Goal: Task Accomplishment & Management: Manage account settings

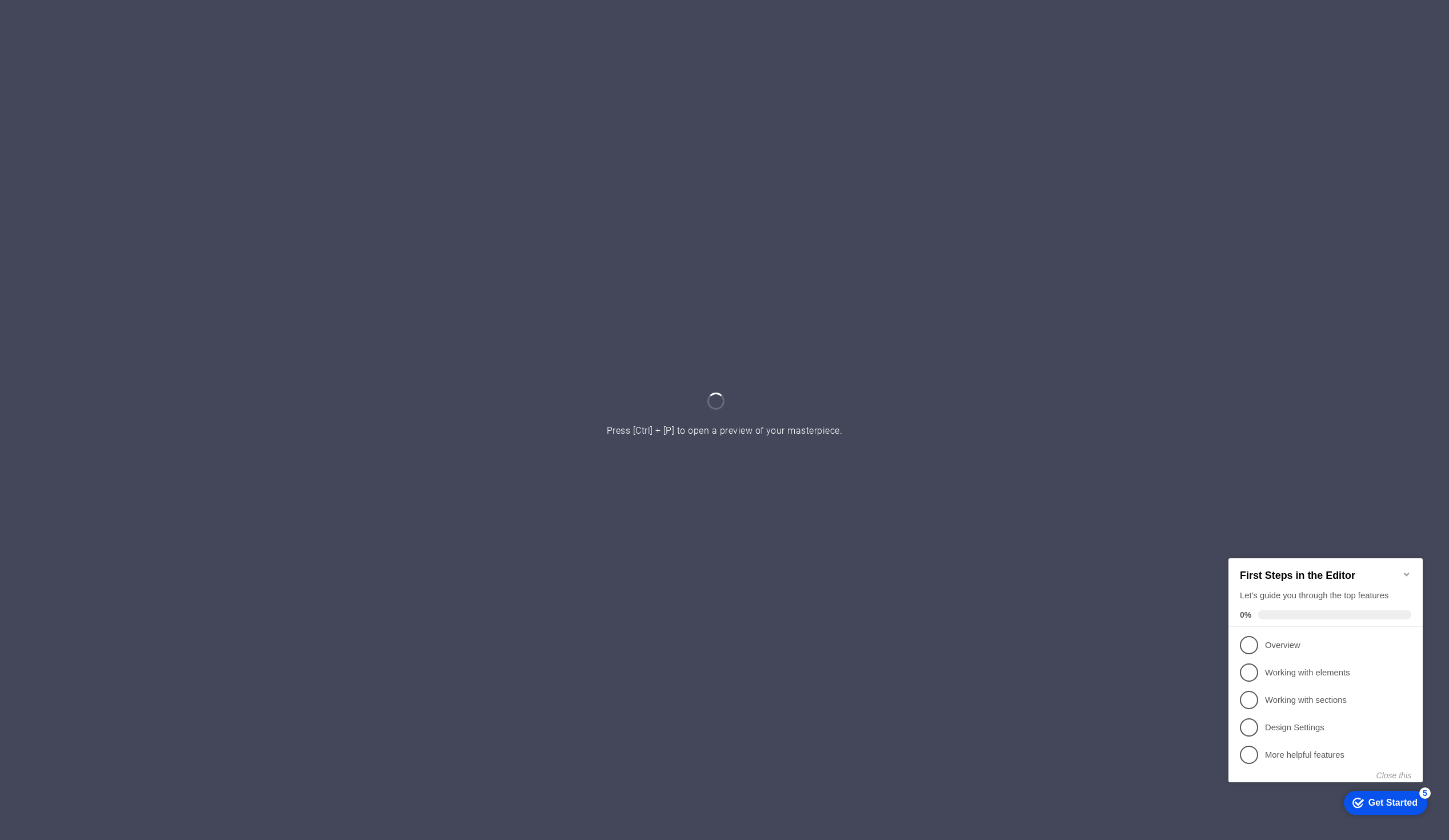
click at [1404, 572] on icon "Minimize checklist" at bounding box center [1407, 574] width 5 height 4
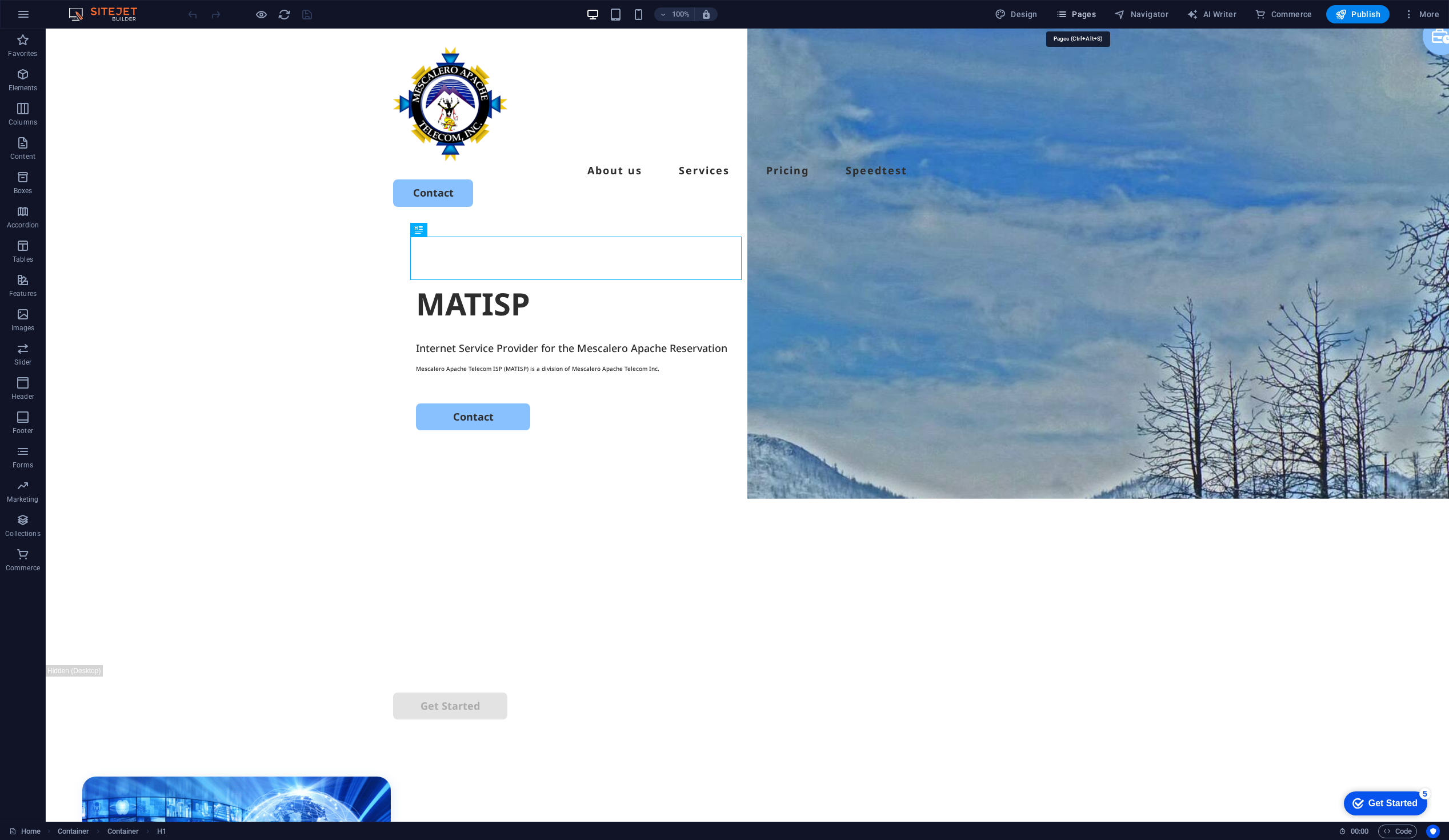
click at [1075, 12] on span "Pages" at bounding box center [1075, 14] width 40 height 11
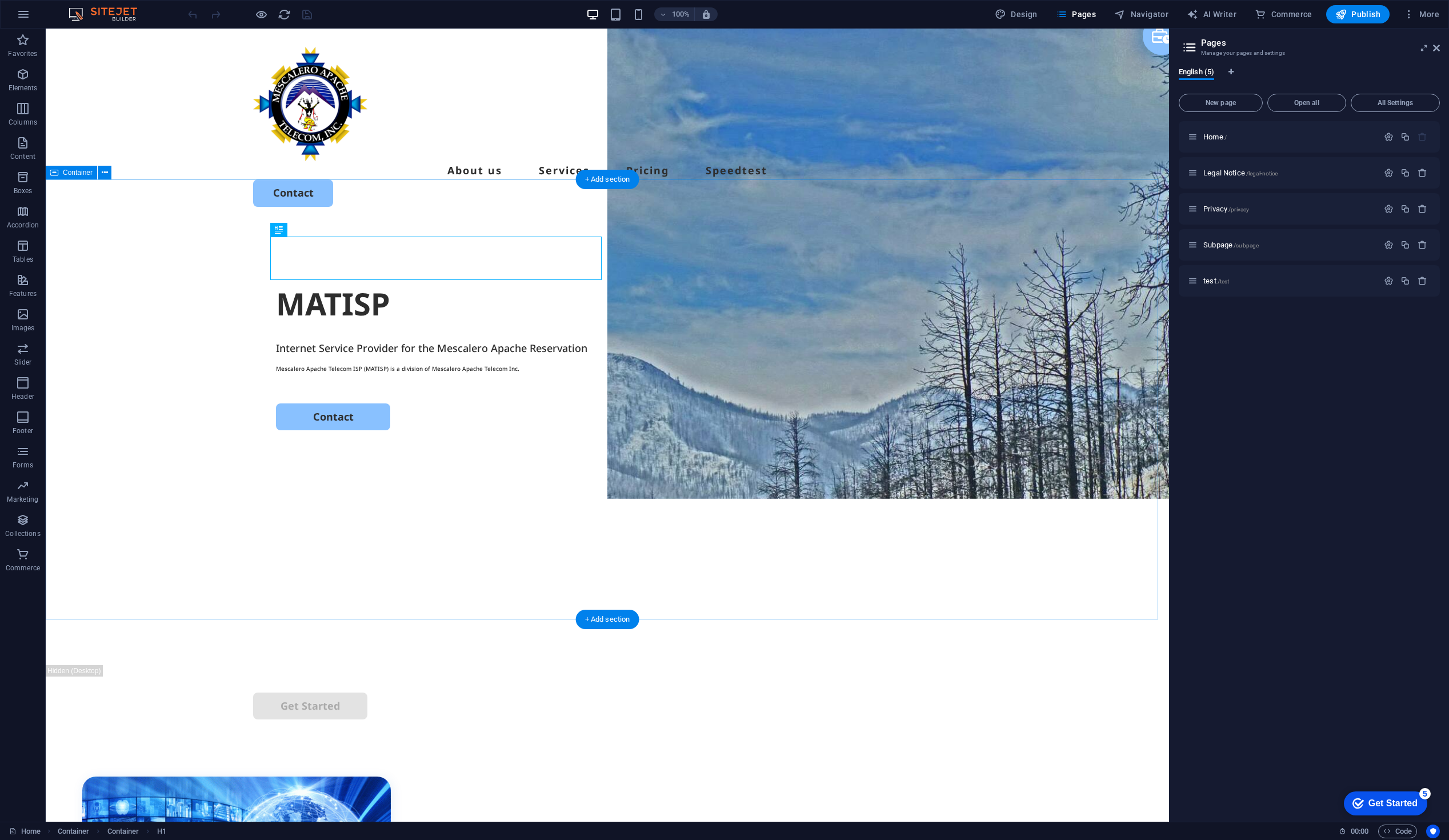
click at [435, 472] on div "MATISP Internet Service Provider for the Mescalero Apache Reservation Mescalero…" at bounding box center [607, 444] width 1124 height 440
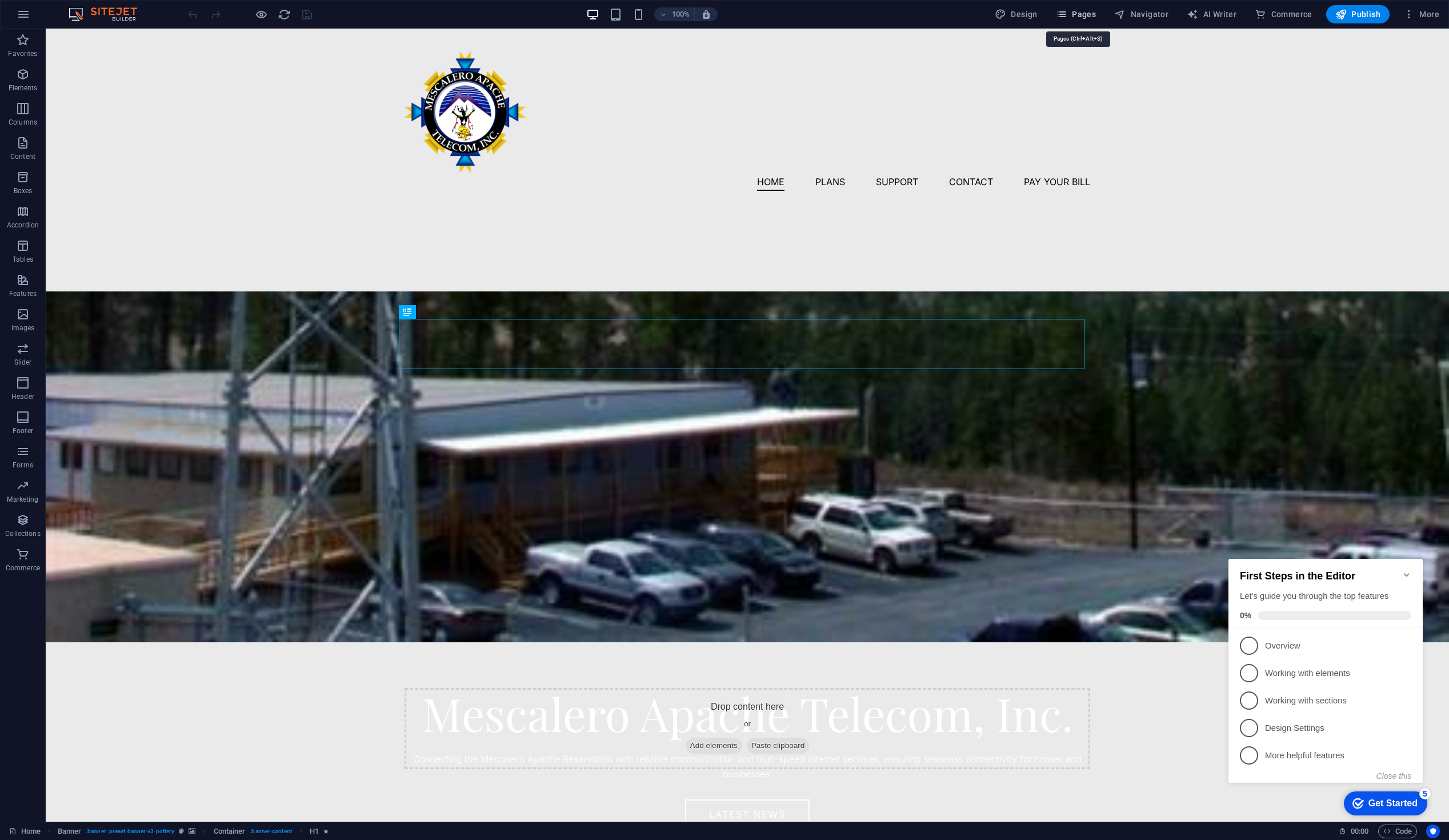
click at [1073, 7] on button "Pages" at bounding box center [1076, 14] width 49 height 19
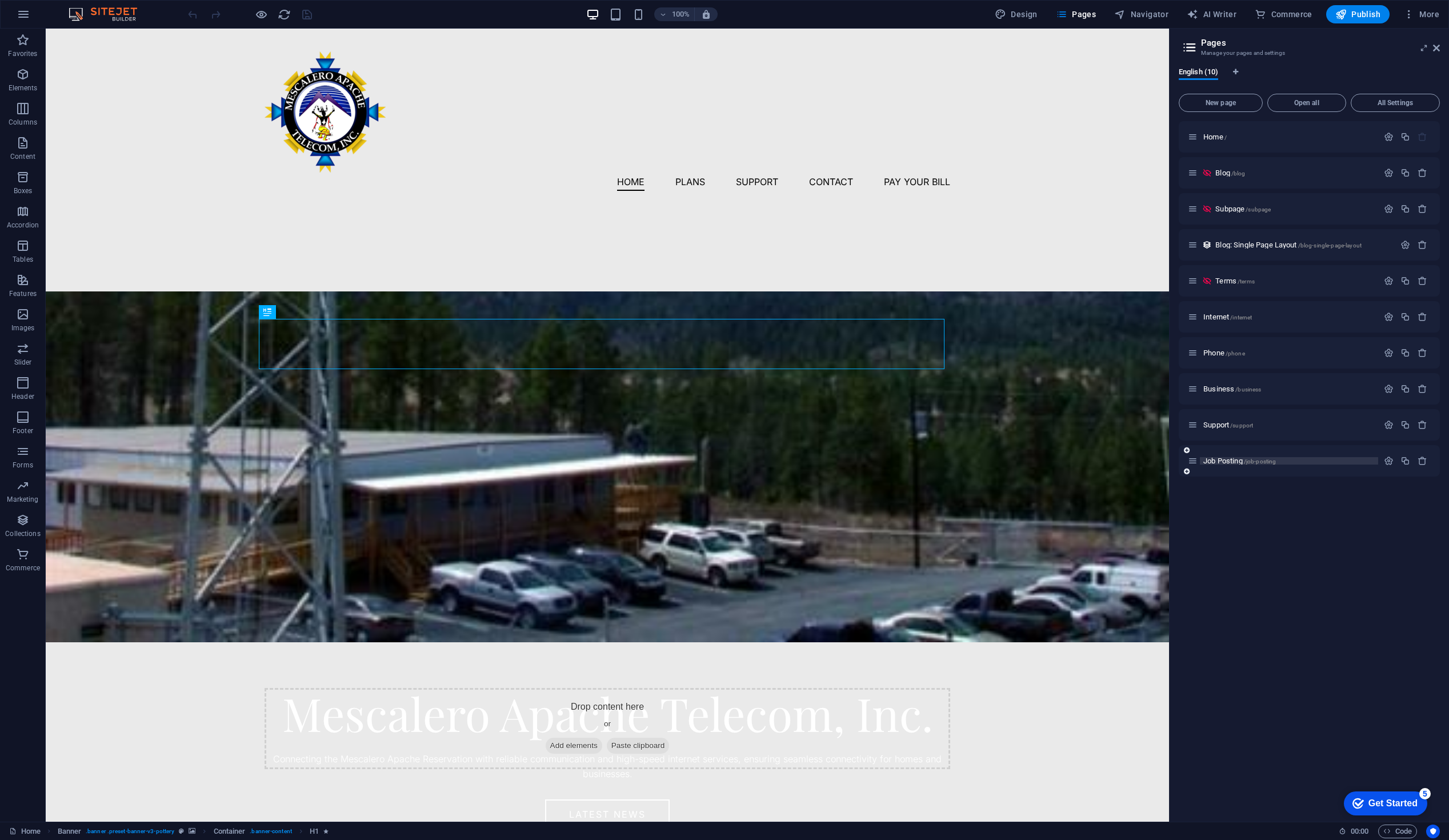
click at [1223, 457] on span "Job Posting /job-posting" at bounding box center [1240, 461] width 72 height 9
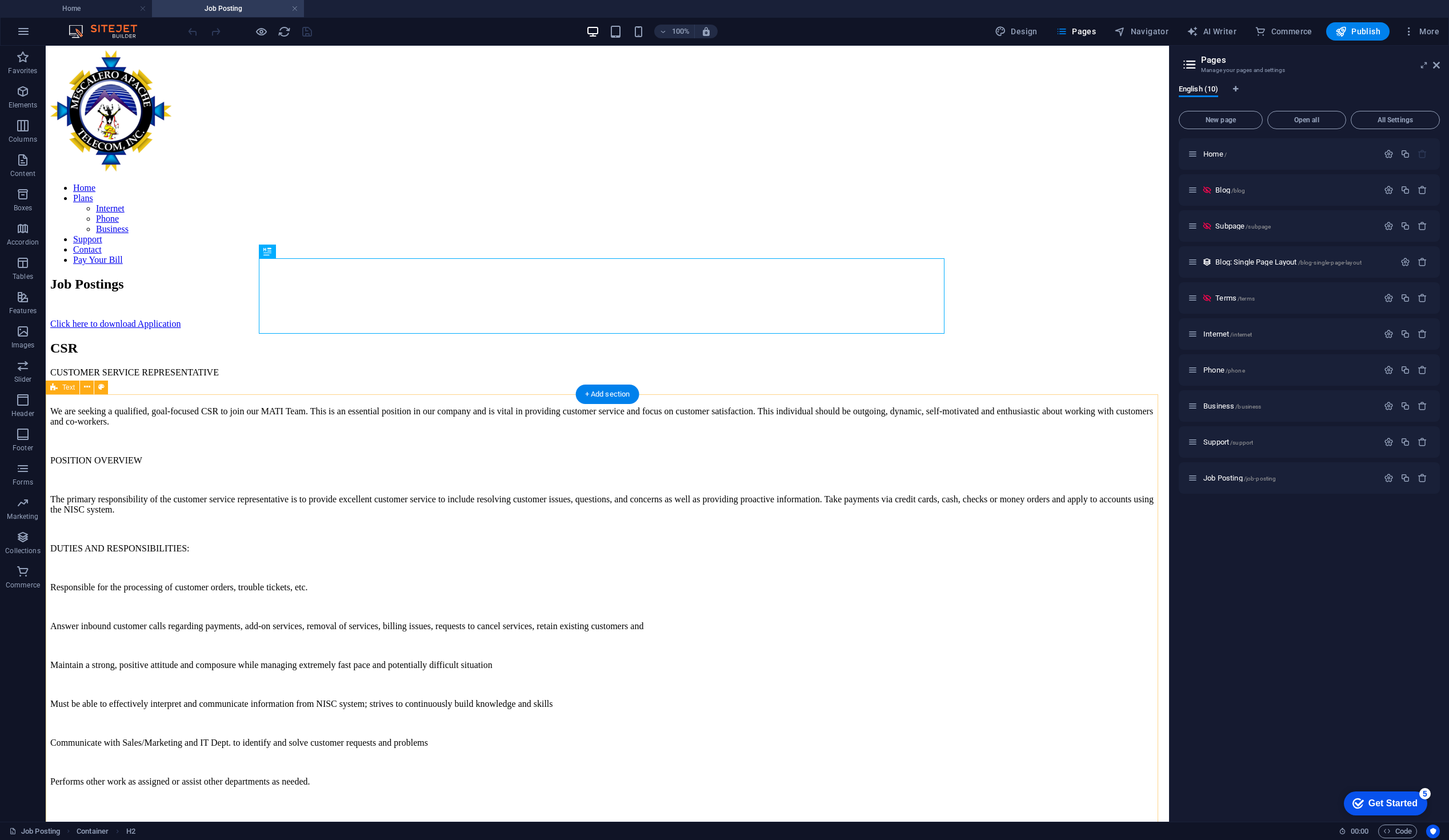
click at [510, 404] on div "CSR CUSTOMER SERVICE REPRESENTATIVE We are seeking a qualified, goal-focused CS…" at bounding box center [607, 601] width 1114 height 523
click at [500, 396] on div "CSR CUSTOMER SERVICE REPRESENTATIVE We are seeking a qualified, goal-focused CS…" at bounding box center [607, 601] width 1114 height 523
click at [336, 526] on div "CUSTOMER SERVICE REPRESENTATIVE We are seeking a qualified, goal-focused CSR to…" at bounding box center [607, 606] width 1114 height 478
click at [321, 356] on div "CSR" at bounding box center [607, 348] width 1114 height 16
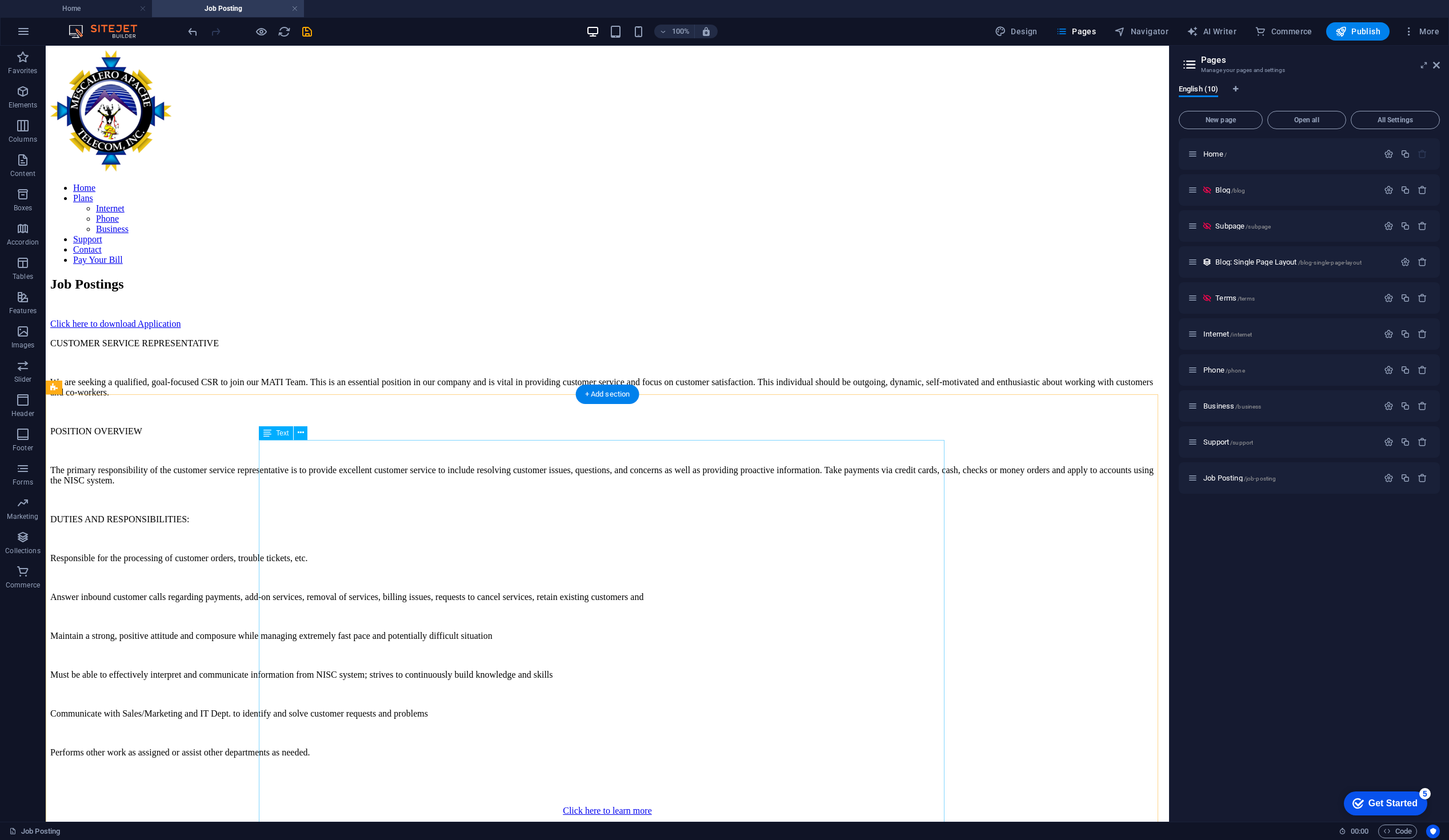
click at [354, 447] on div "CUSTOMER SERVICE REPRESENTATIVE We are seeking a qualified, goal-focused CSR to…" at bounding box center [607, 577] width 1114 height 478
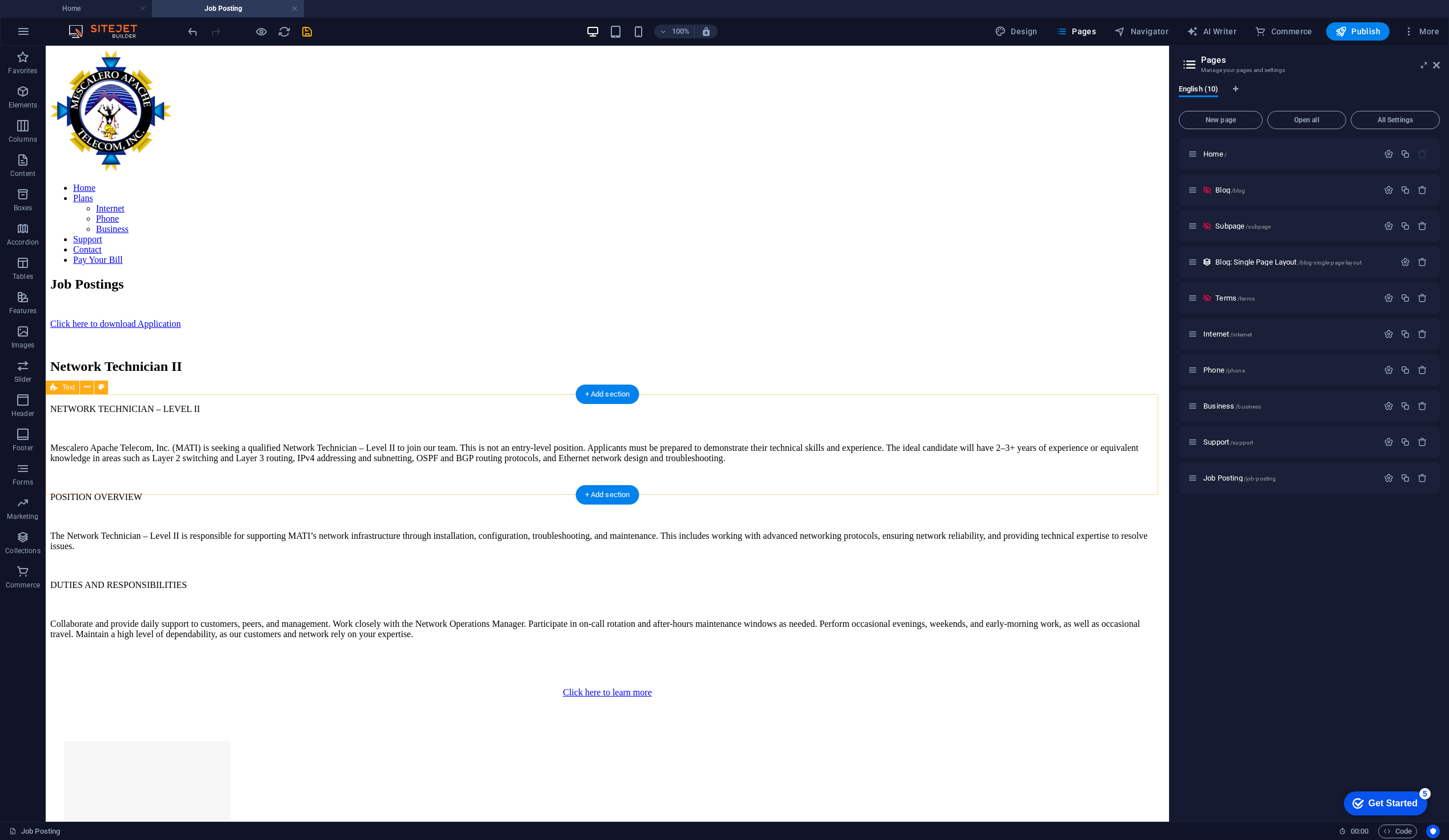
click at [608, 347] on div at bounding box center [607, 343] width 1114 height 9
click at [373, 347] on div at bounding box center [607, 343] width 1114 height 9
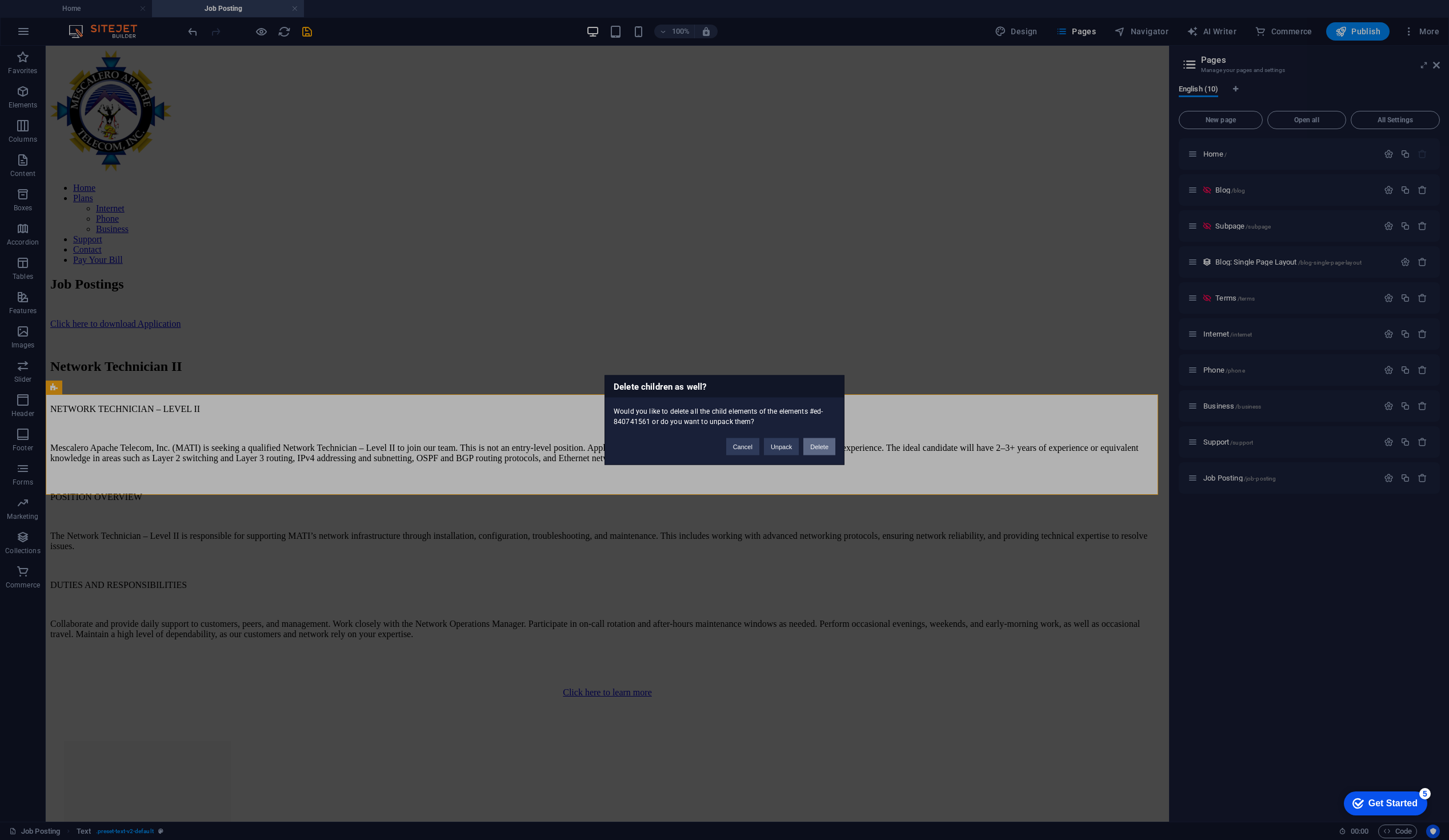
click at [819, 453] on button "Delete" at bounding box center [820, 446] width 32 height 17
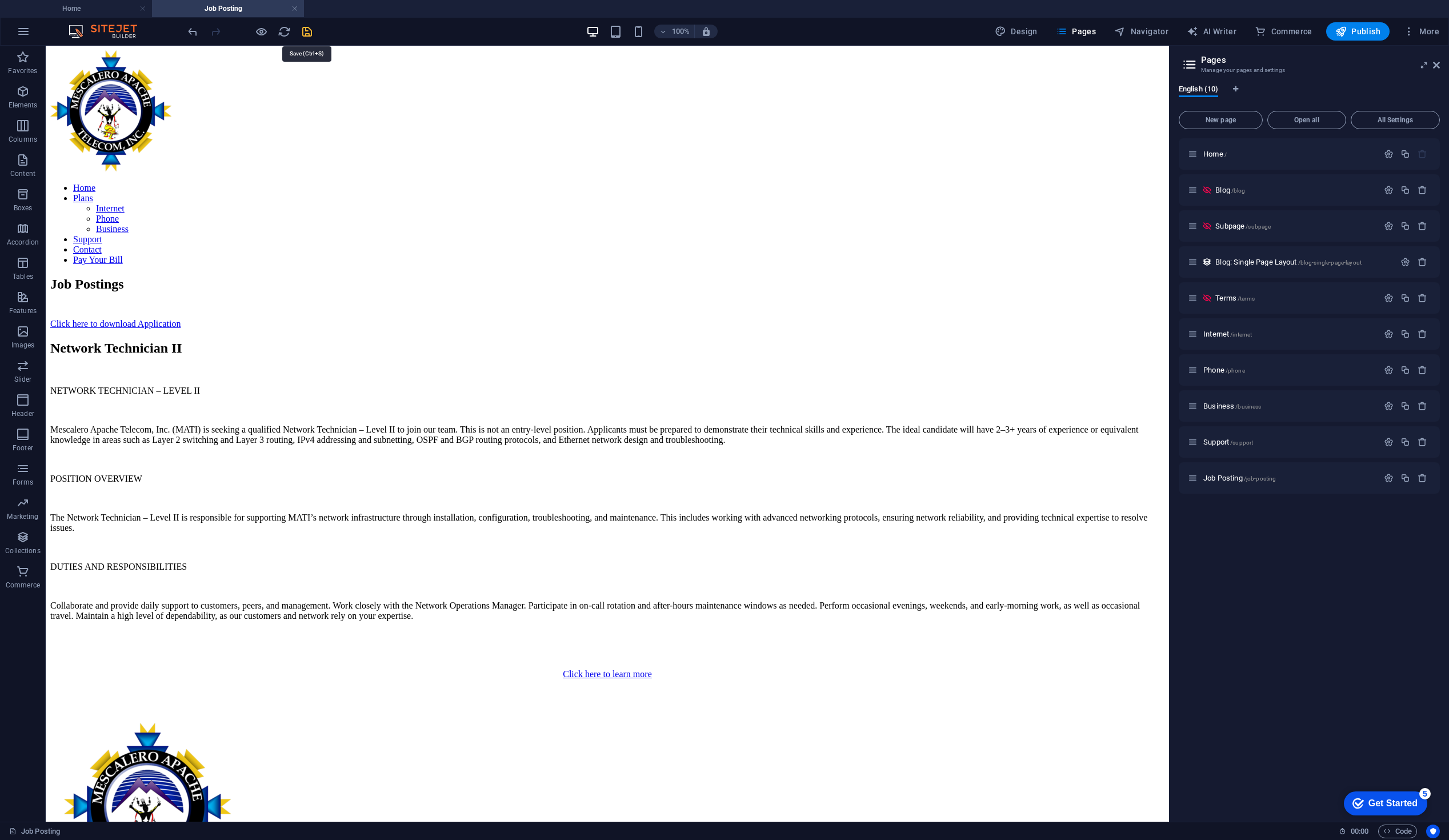
click at [304, 26] on icon "save" at bounding box center [307, 32] width 13 height 13
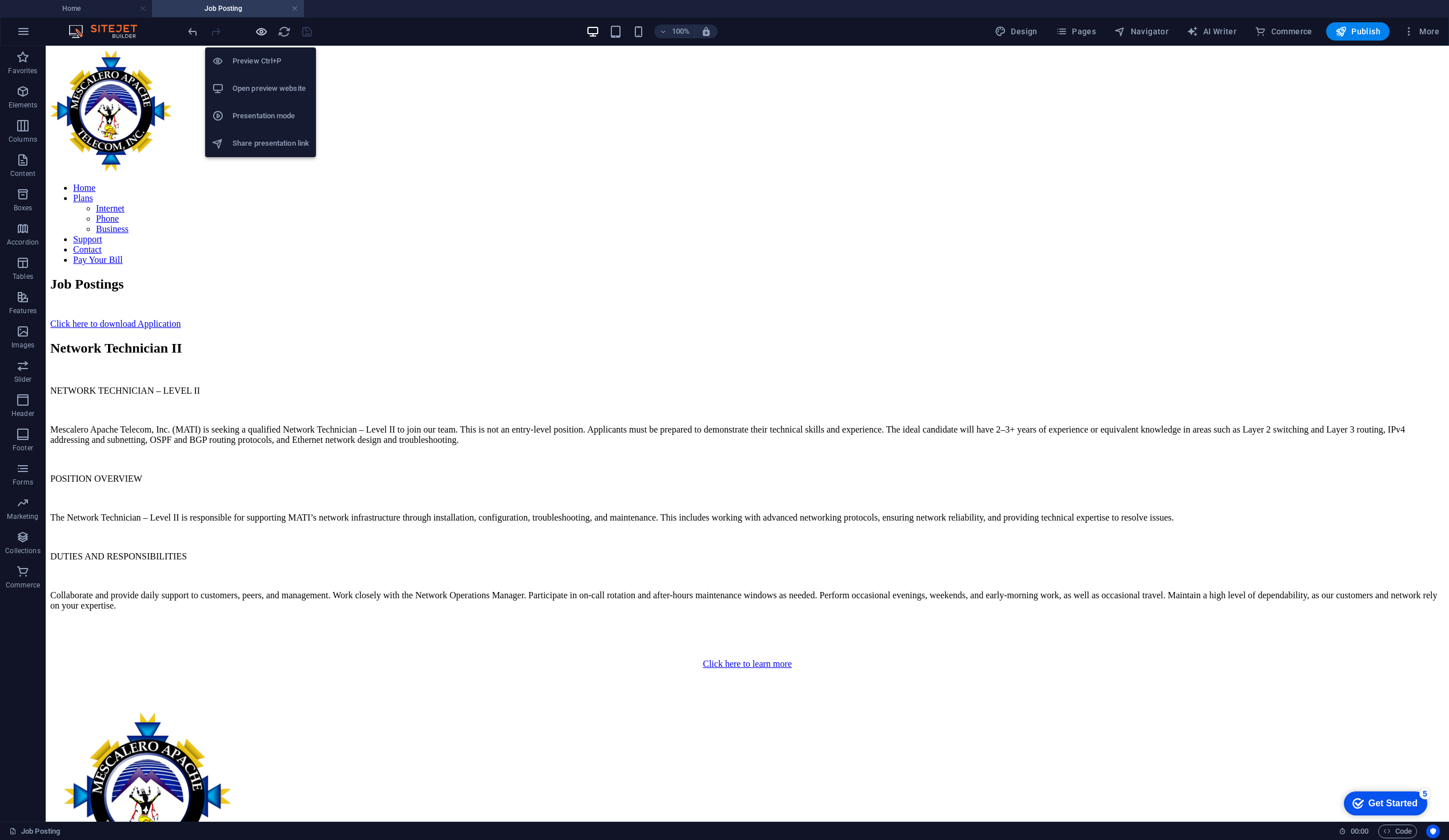
click at [258, 26] on icon "button" at bounding box center [261, 32] width 13 height 13
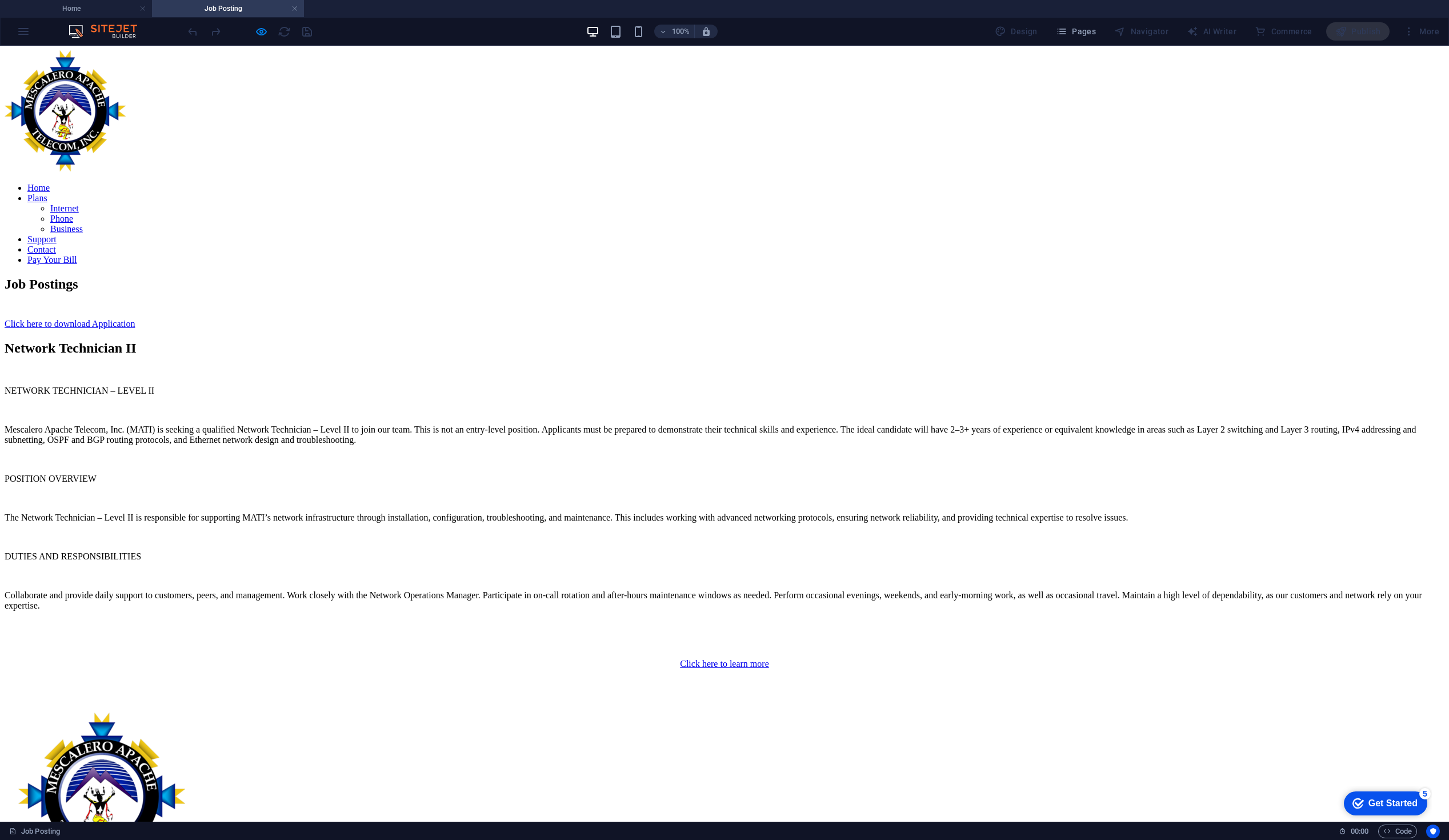
click at [135, 329] on link "Click here to download Application" at bounding box center [70, 323] width 130 height 10
drag, startPoint x: 261, startPoint y: 30, endPoint x: 294, endPoint y: 30, distance: 33.0
click at [262, 30] on icon "button" at bounding box center [261, 32] width 13 height 13
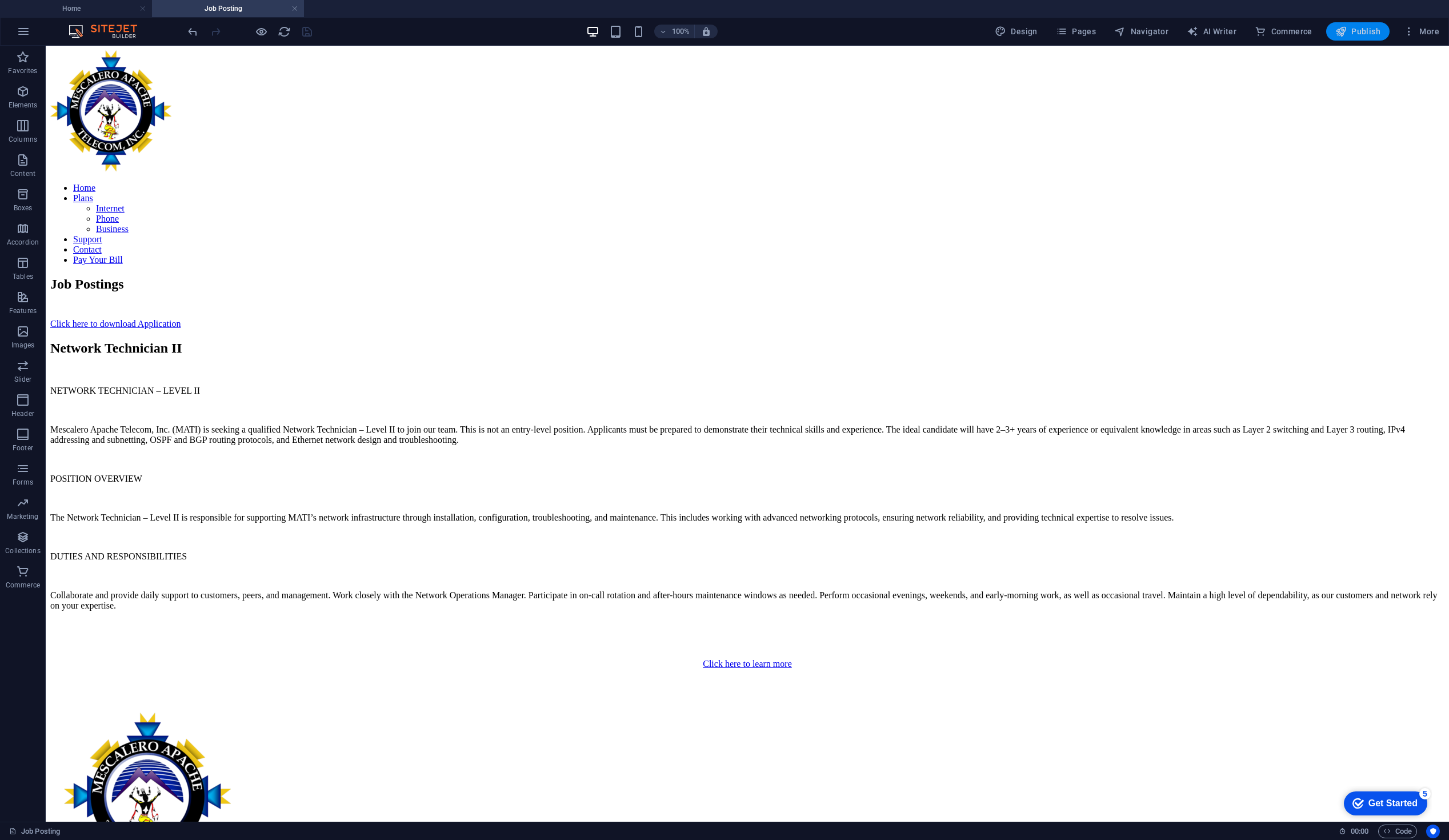
click at [1344, 31] on icon "button" at bounding box center [1341, 31] width 11 height 11
